Goal: Task Accomplishment & Management: Manage account settings

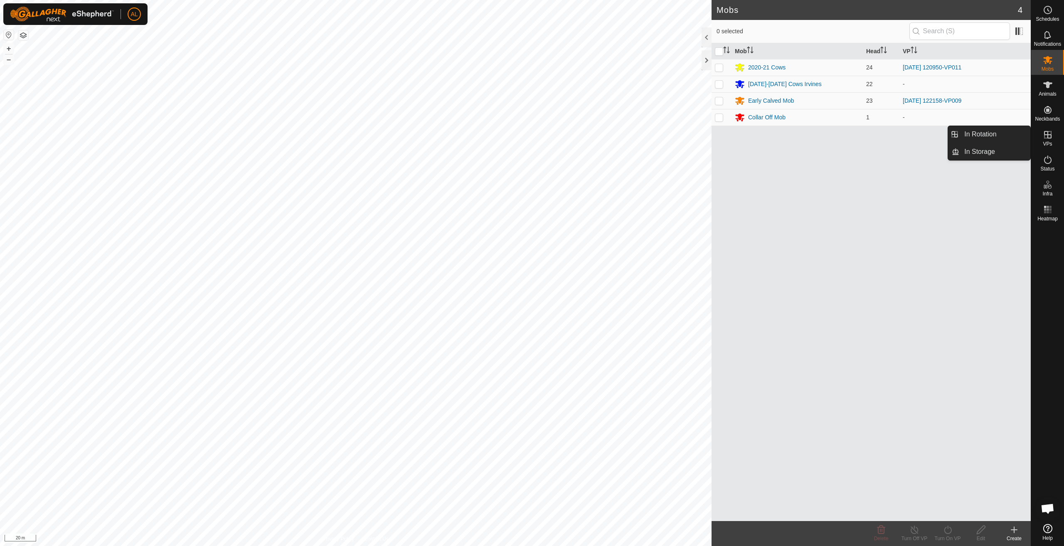
click at [1046, 142] on span "VPs" at bounding box center [1047, 143] width 9 height 5
click at [1001, 130] on link "In Rotation" at bounding box center [994, 134] width 71 height 17
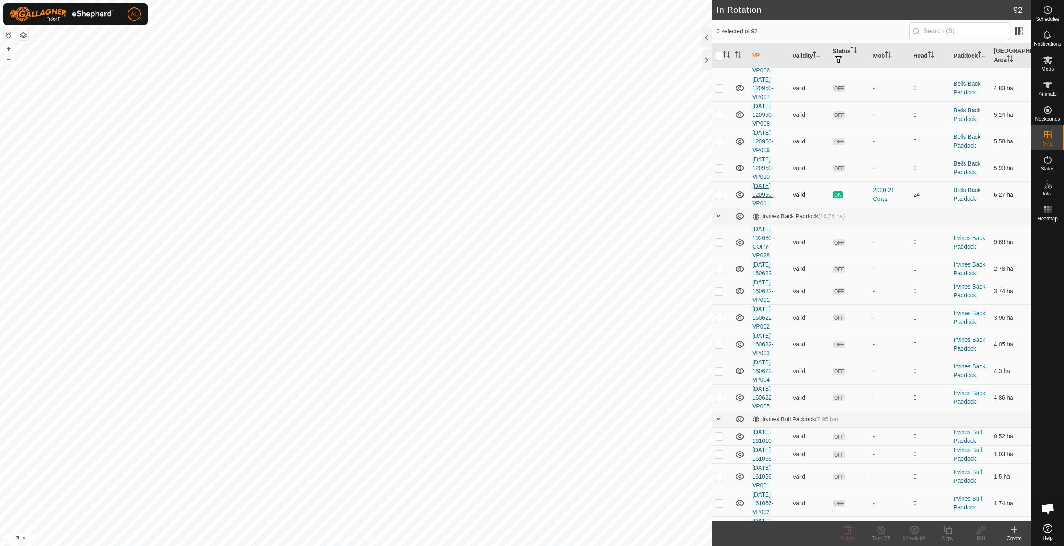
scroll to position [540, 0]
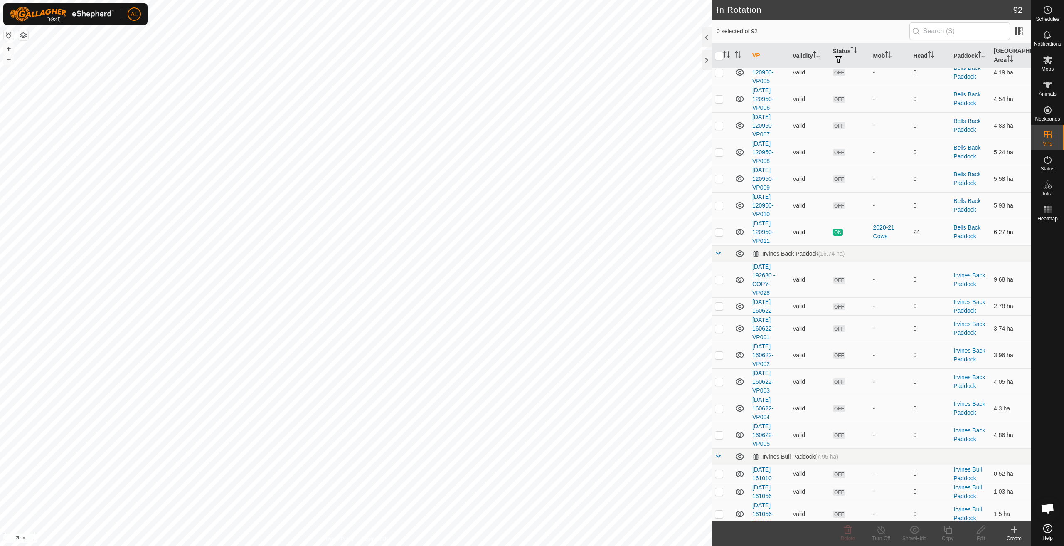
click at [725, 230] on td at bounding box center [722, 232] width 20 height 27
checkbox input "true"
click at [950, 537] on div "Copy" at bounding box center [947, 538] width 33 height 7
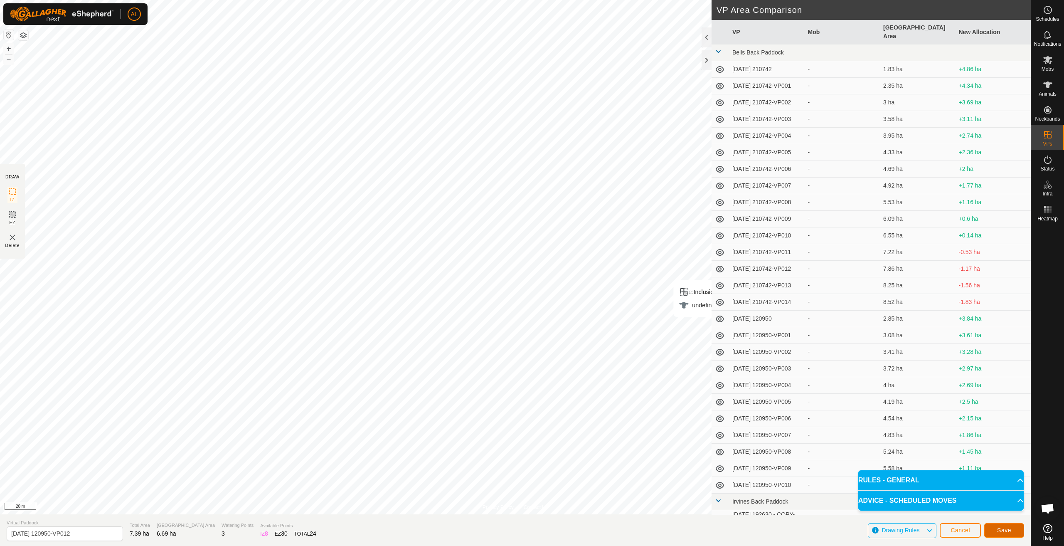
click at [1001, 529] on span "Save" at bounding box center [1004, 530] width 14 height 7
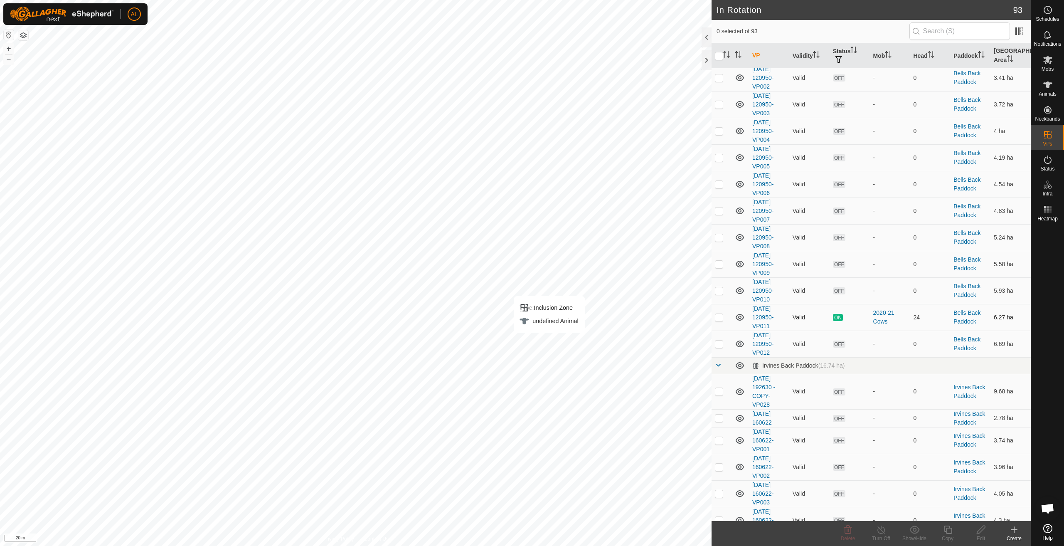
scroll to position [457, 0]
click at [724, 341] on td at bounding box center [722, 341] width 20 height 27
checkbox input "true"
click at [950, 530] on icon at bounding box center [948, 530] width 10 height 10
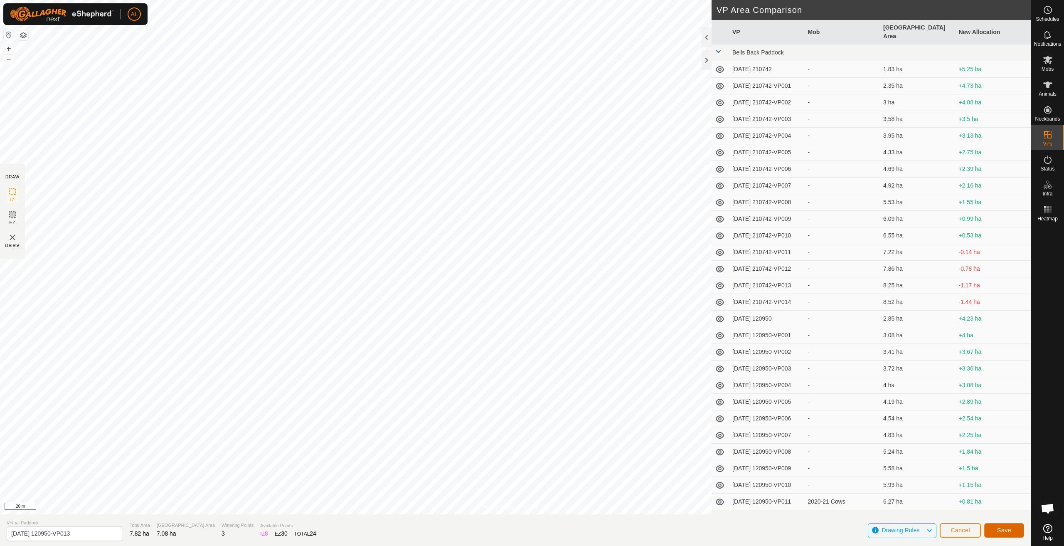
click at [1000, 532] on span "Save" at bounding box center [1004, 530] width 14 height 7
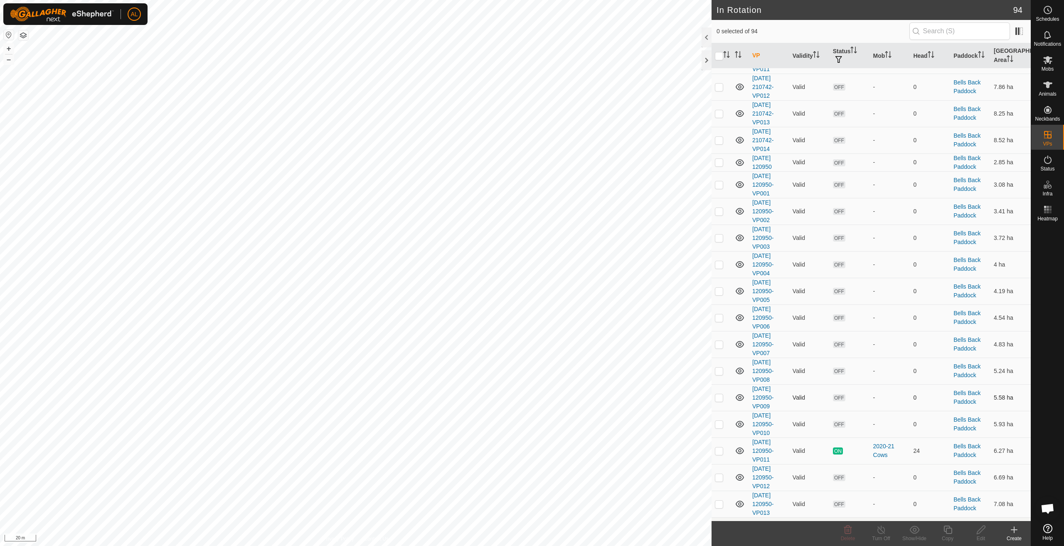
scroll to position [457, 0]
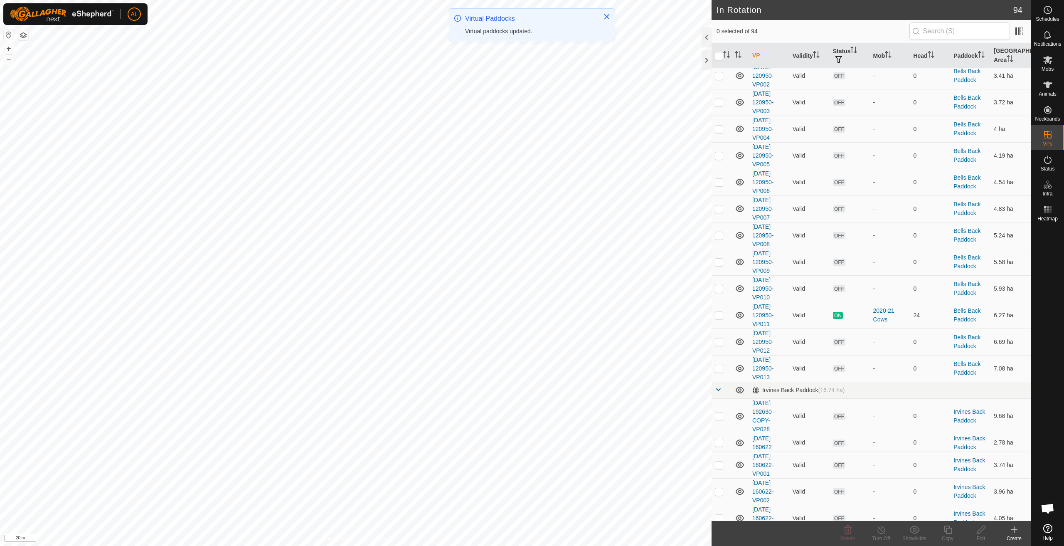
click at [722, 369] on p-checkbox at bounding box center [719, 368] width 8 height 7
checkbox input "true"
click at [948, 532] on icon at bounding box center [948, 530] width 10 height 10
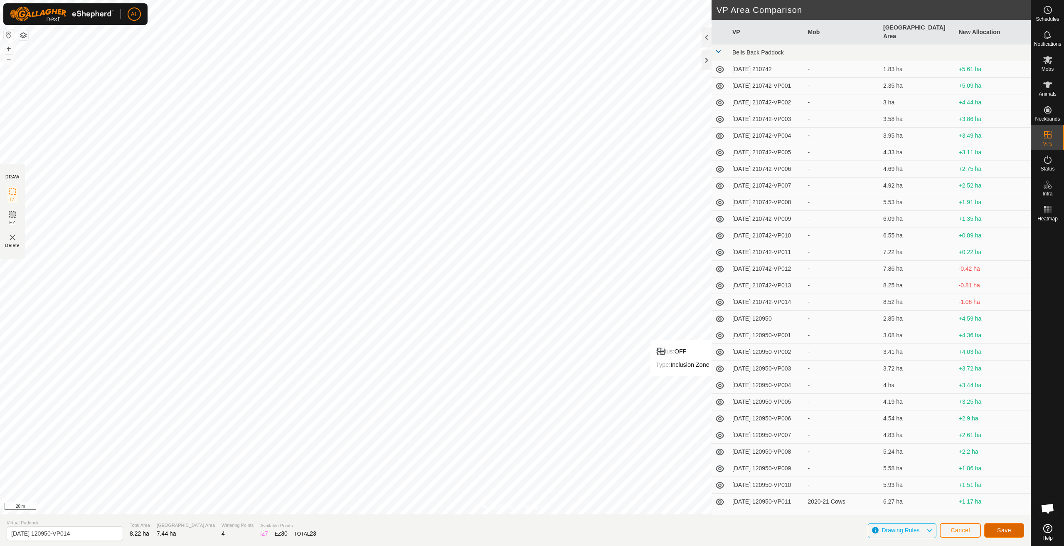
click at [1005, 528] on span "Save" at bounding box center [1004, 530] width 14 height 7
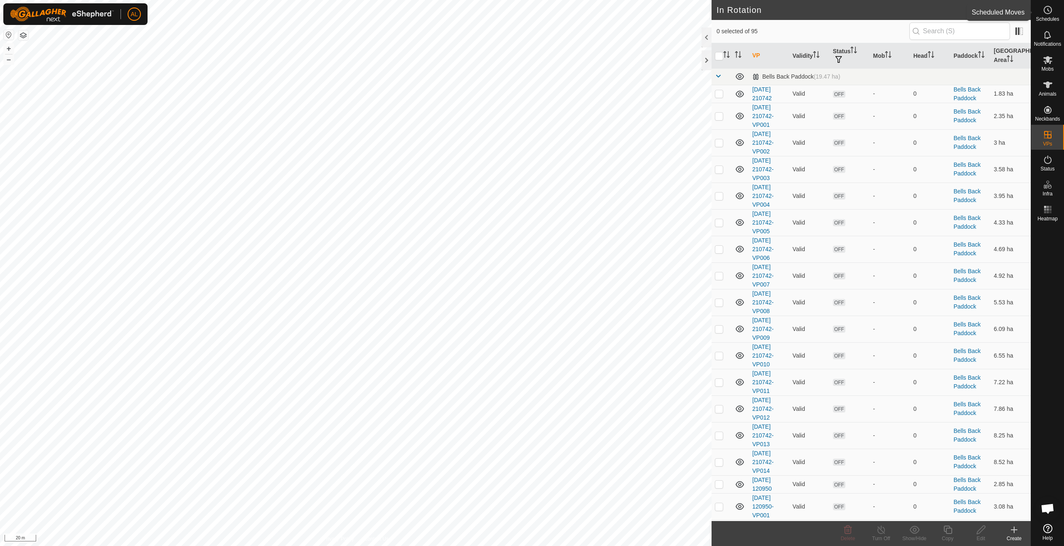
click at [1044, 15] on icon at bounding box center [1048, 10] width 10 height 10
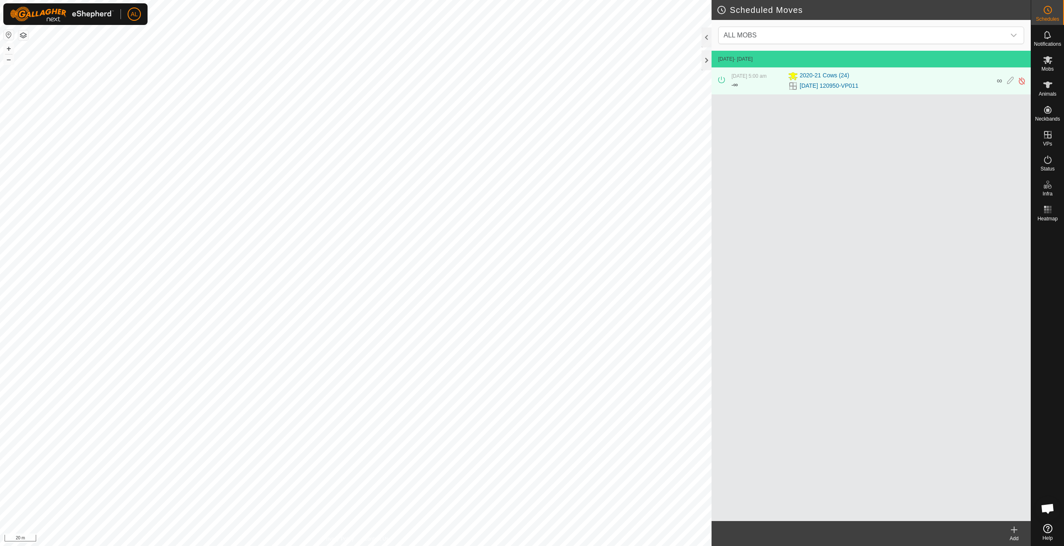
click at [1017, 536] on div "Add" at bounding box center [1014, 538] width 33 height 7
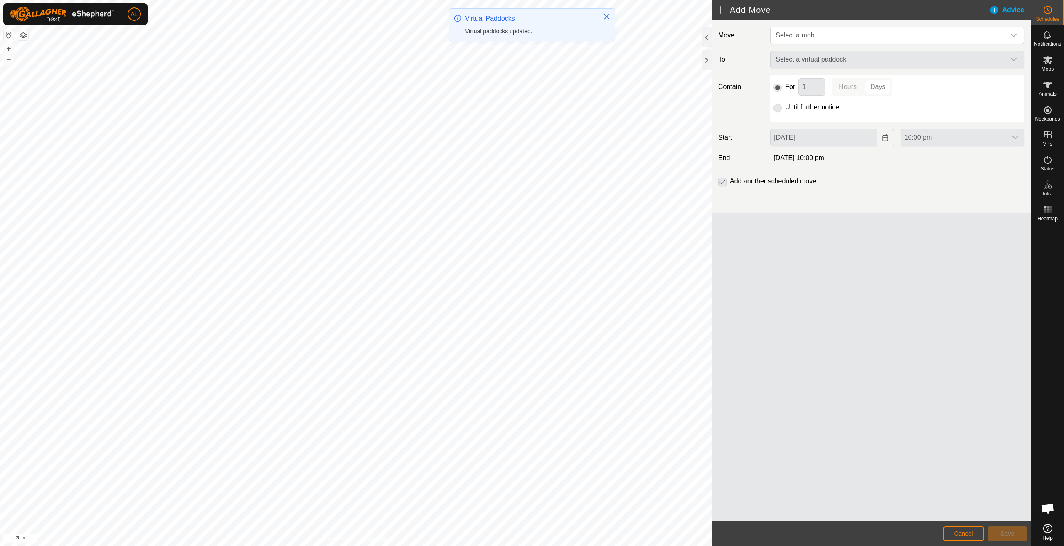
click at [832, 36] on span "Select a mob" at bounding box center [888, 35] width 233 height 17
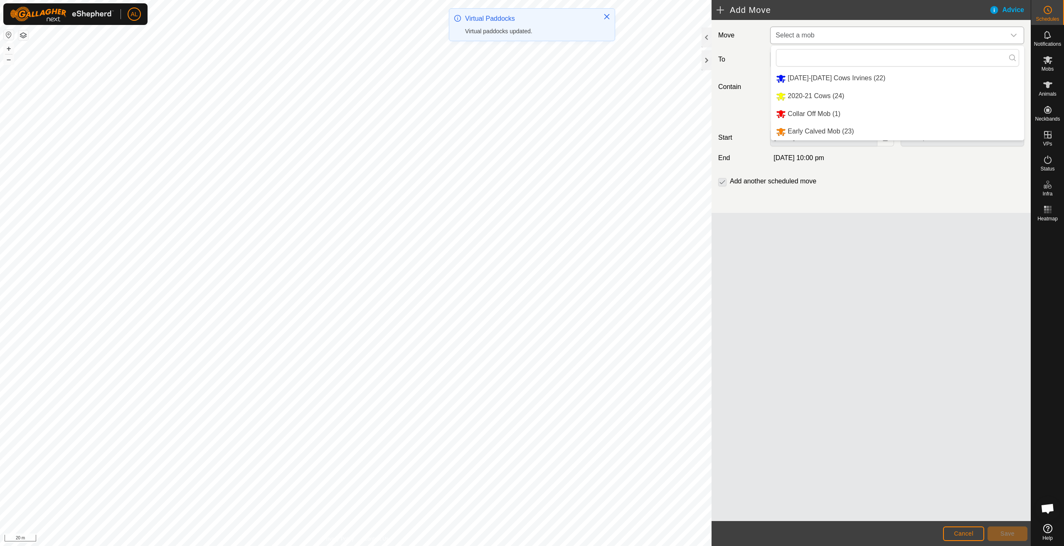
click at [821, 94] on li "2020-21 Cows (24)" at bounding box center [897, 96] width 253 height 17
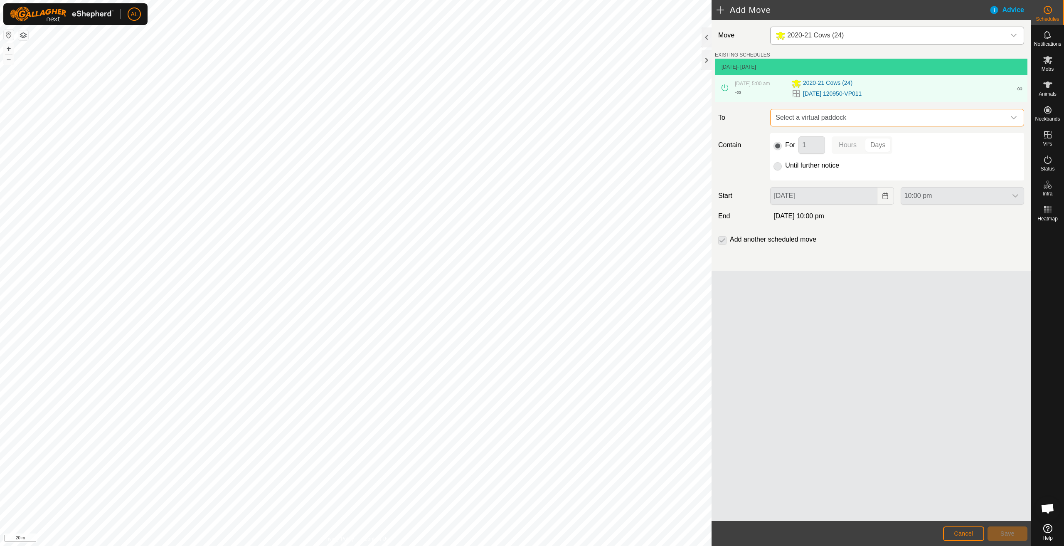
click at [847, 118] on span "Select a virtual paddock" at bounding box center [888, 117] width 233 height 17
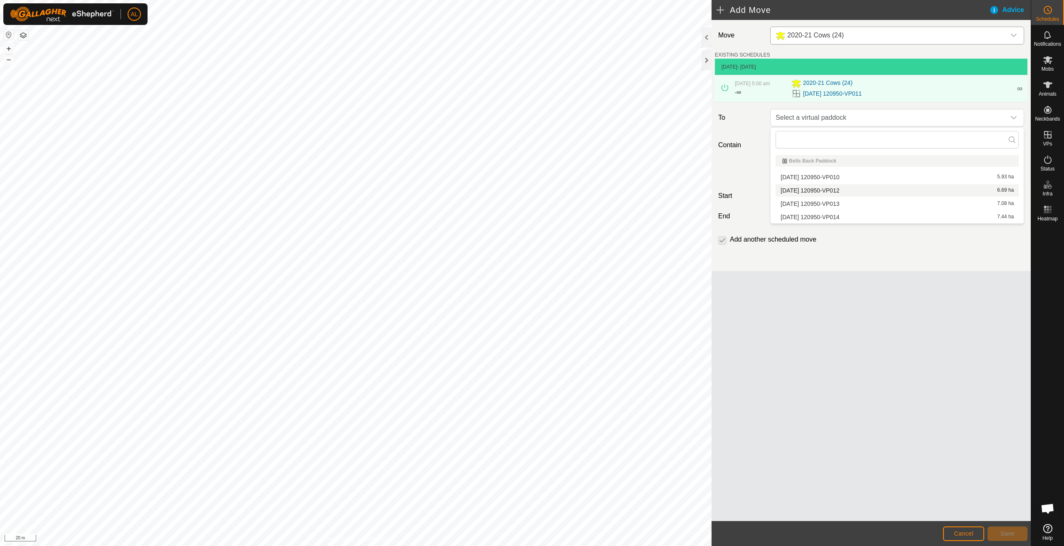
click at [850, 190] on li "[DATE] 120950-VP012 6.69 ha" at bounding box center [897, 190] width 243 height 12
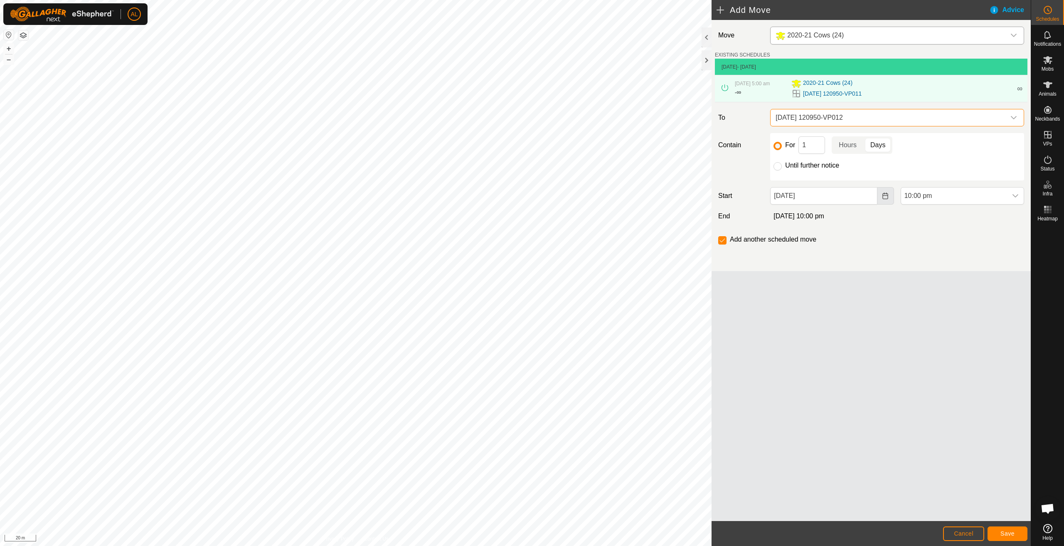
click at [882, 192] on icon "Choose Date" at bounding box center [885, 195] width 7 height 7
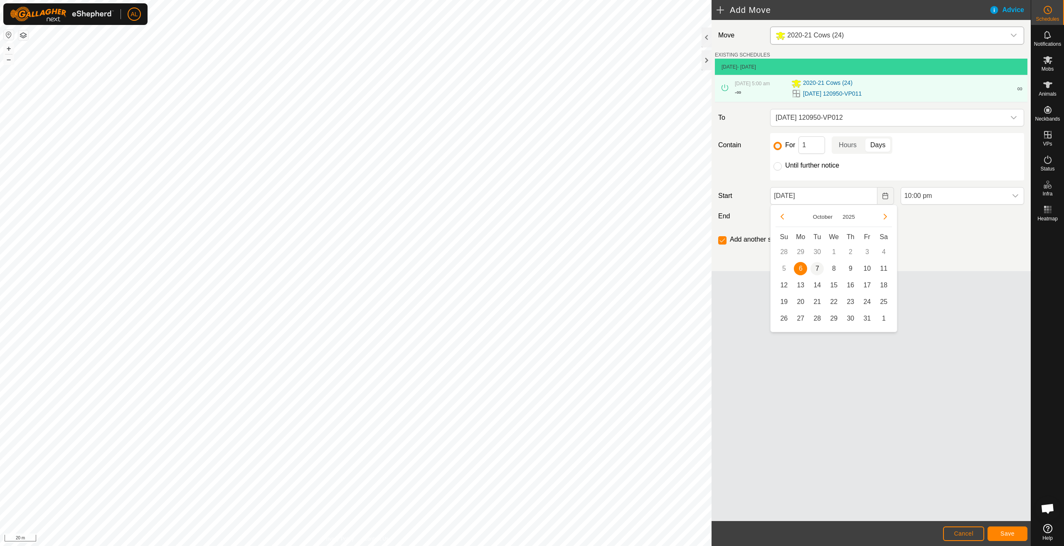
click at [816, 268] on span "7" at bounding box center [816, 268] width 13 height 13
type input "[DATE]"
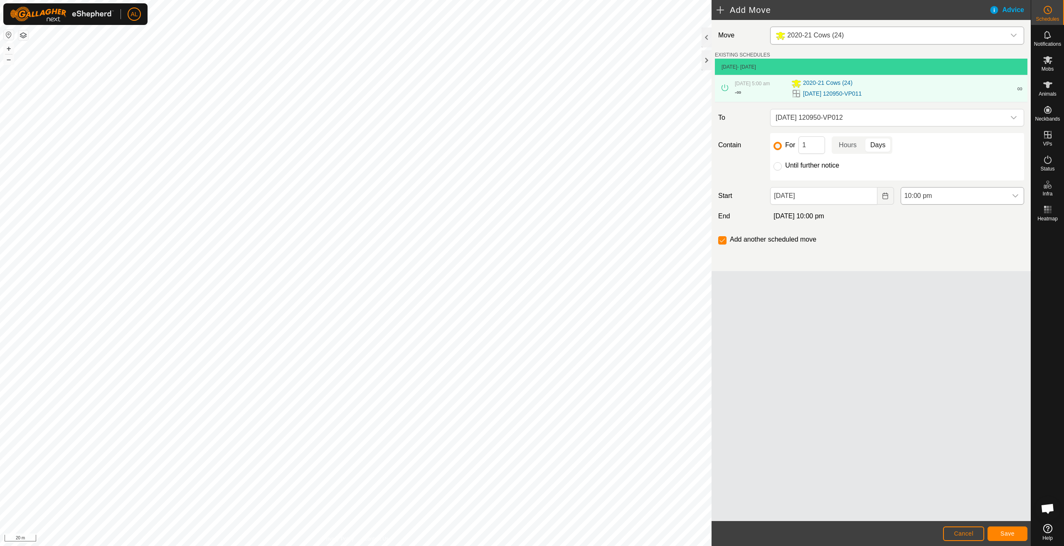
click at [938, 195] on span "10:00 pm" at bounding box center [954, 195] width 106 height 17
click at [925, 227] on li "5:00 am" at bounding box center [962, 230] width 123 height 17
click at [1004, 537] on button "Save" at bounding box center [1008, 533] width 40 height 15
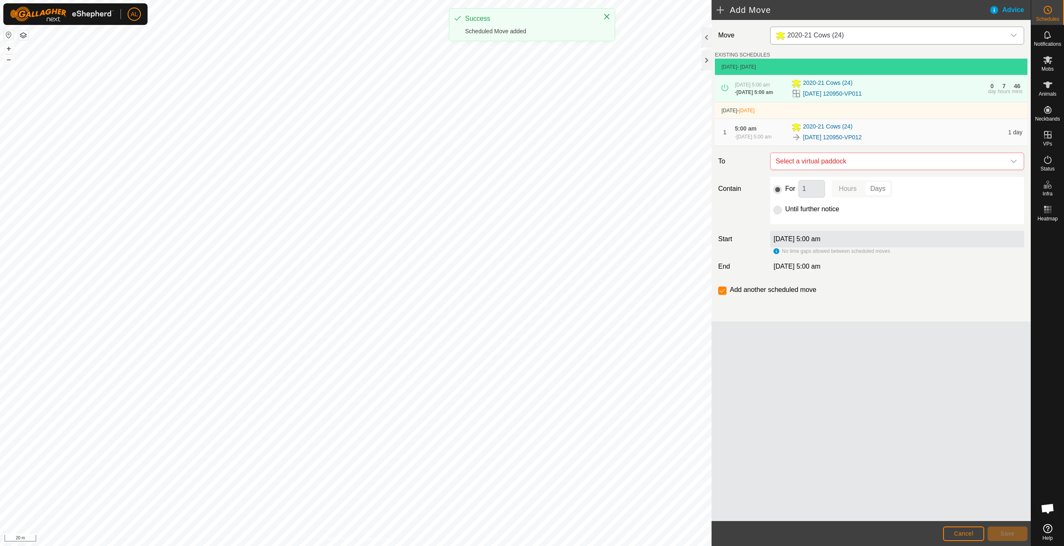
click at [853, 149] on div "Move 2020-21 Cows (24) EXISTING SCHEDULES [DATE] - [DATE] [DATE] 5:00 am - [DAT…" at bounding box center [871, 170] width 319 height 301
click at [853, 155] on span "Select a virtual paddock" at bounding box center [888, 161] width 233 height 17
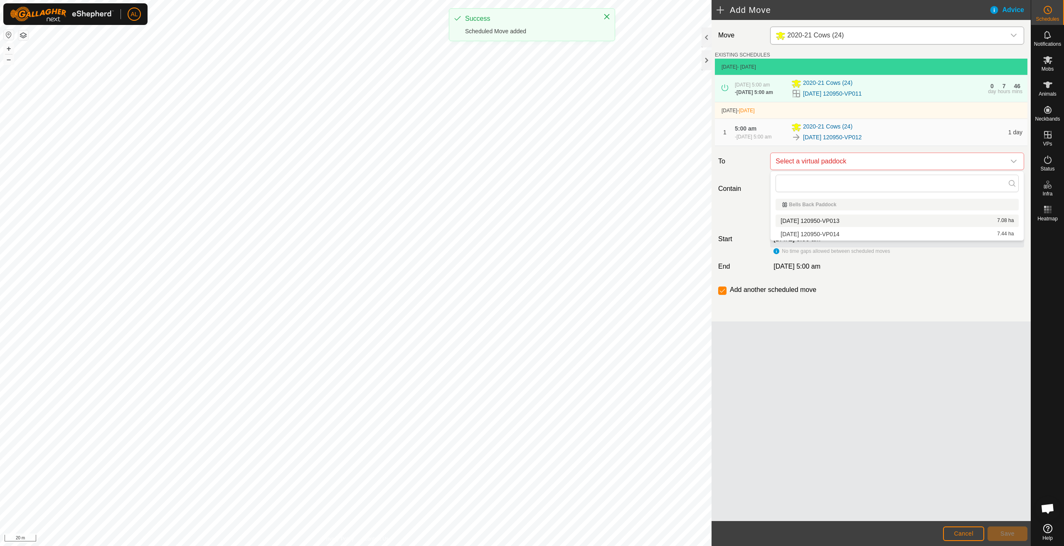
click at [850, 215] on li "[DATE] 120950-VP013 7.08 ha" at bounding box center [897, 220] width 243 height 12
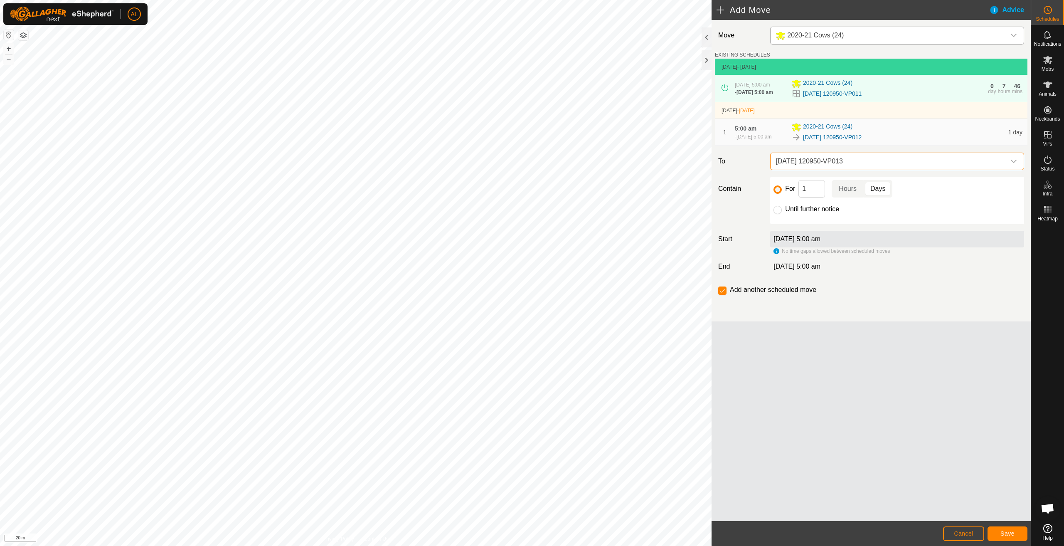
click at [861, 167] on span "[DATE] 120950-VP013" at bounding box center [888, 161] width 233 height 17
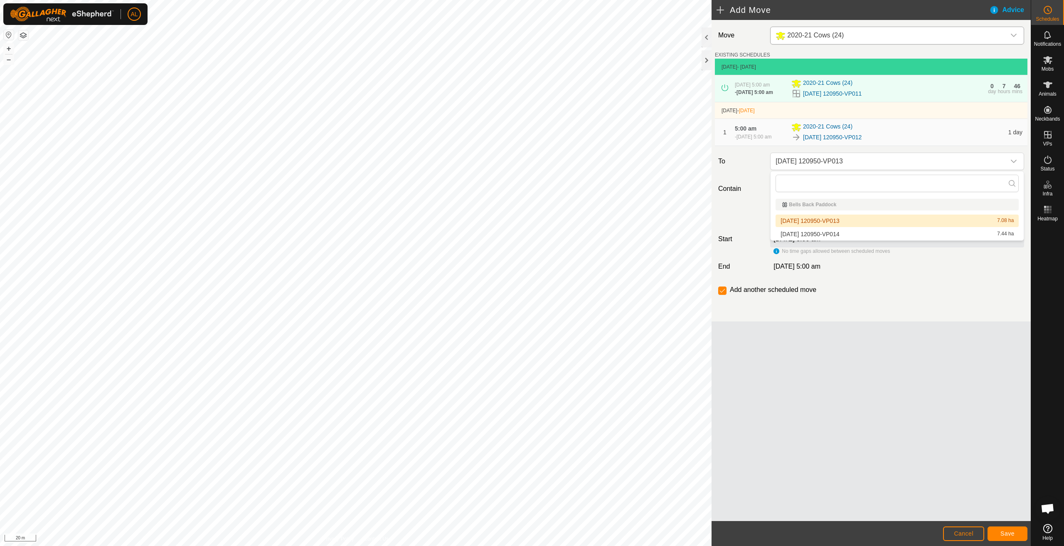
click at [850, 223] on li "[DATE] 120950-VP013 7.08 ha" at bounding box center [897, 220] width 243 height 12
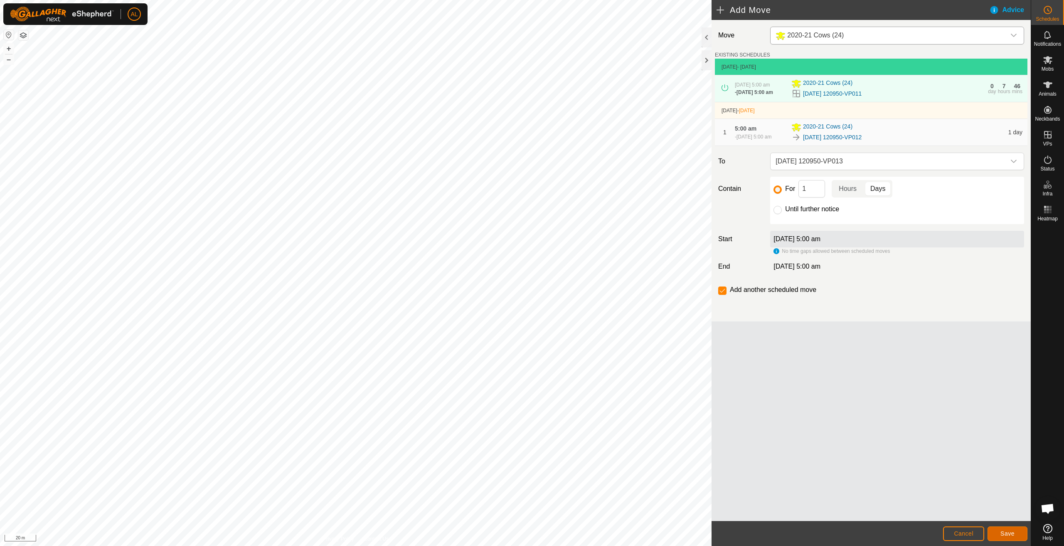
click at [1001, 534] on span "Save" at bounding box center [1007, 533] width 14 height 7
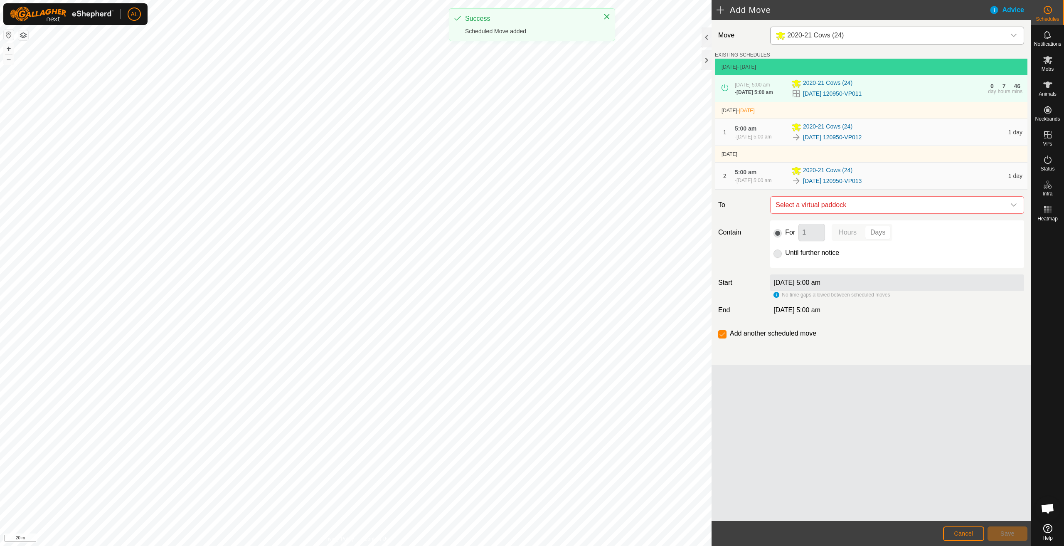
click at [779, 255] on p-radiobutton at bounding box center [777, 253] width 8 height 10
click at [837, 207] on span "Select a virtual paddock" at bounding box center [888, 205] width 233 height 17
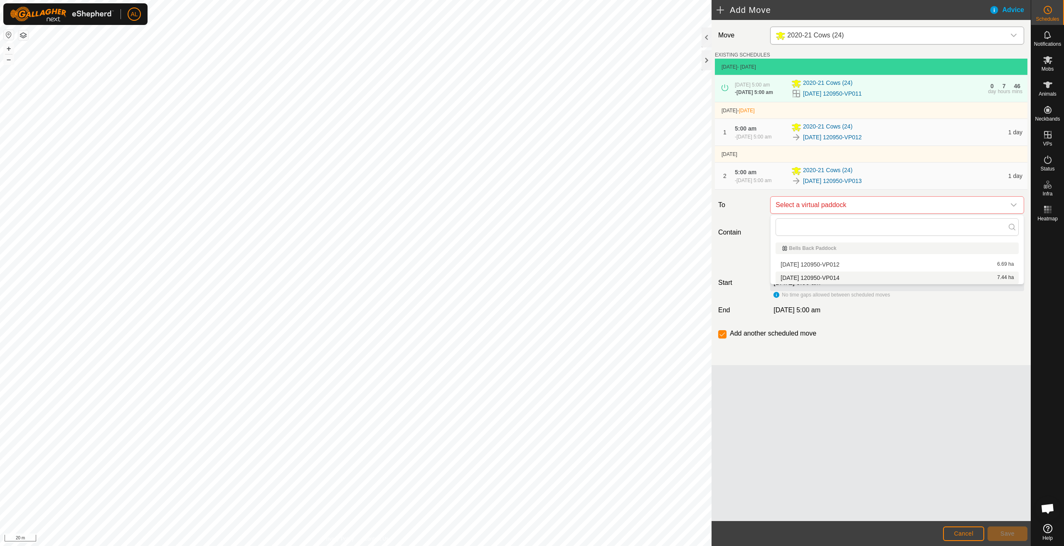
click at [819, 276] on li "[DATE] 120950-VP014 7.44 ha" at bounding box center [897, 277] width 243 height 12
click at [778, 249] on p-radiobutton at bounding box center [777, 253] width 8 height 10
click at [777, 252] on input "Until further notice" at bounding box center [777, 253] width 8 height 8
radio input "true"
checkbox input "false"
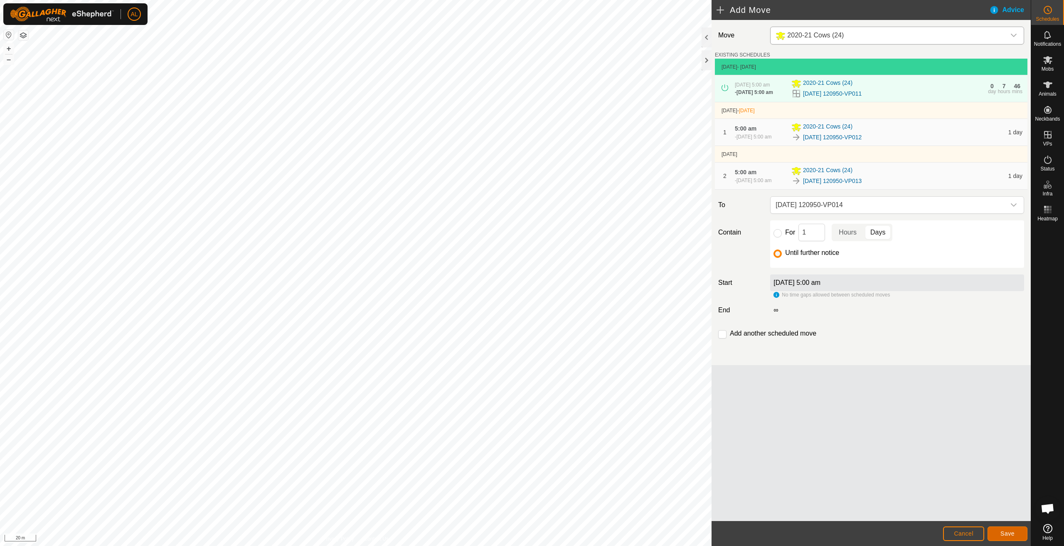
click at [1007, 532] on span "Save" at bounding box center [1007, 533] width 14 height 7
